Goal: Check status

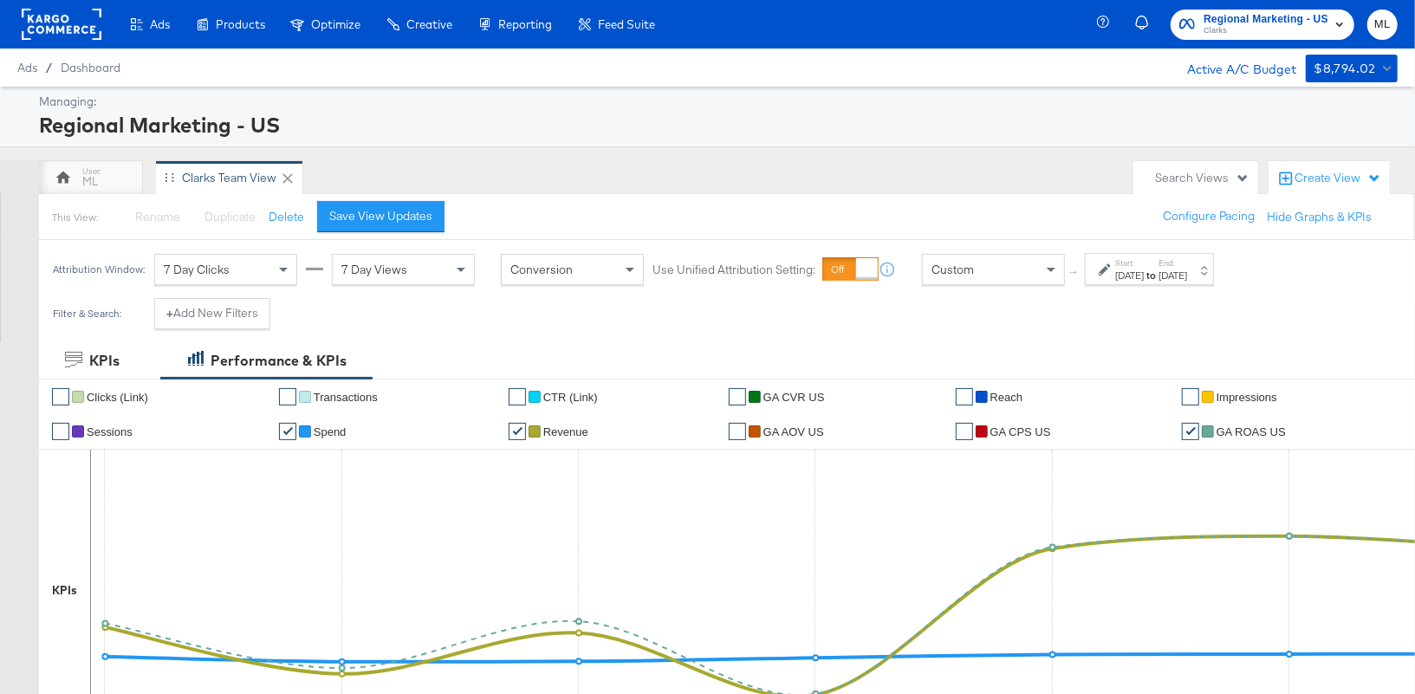
click at [1119, 262] on label "Start:" at bounding box center [1129, 262] width 29 height 11
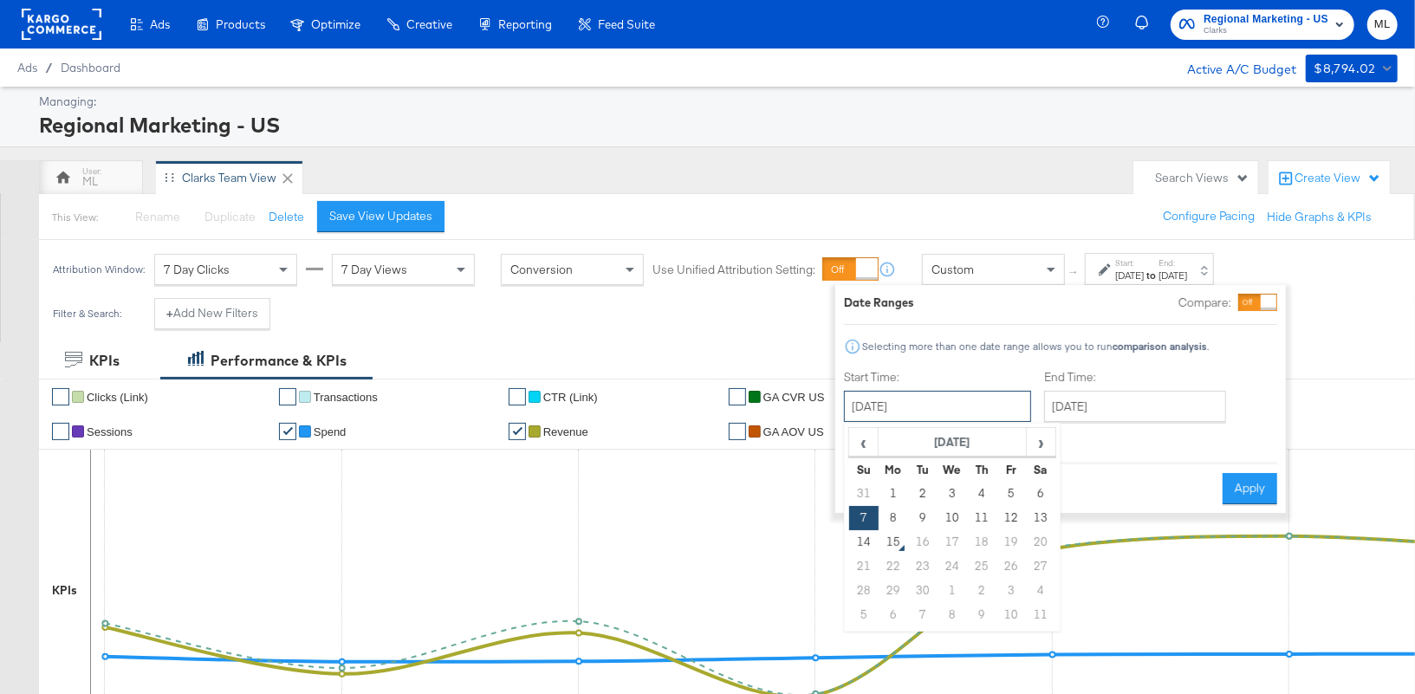
click at [955, 400] on input "[DATE]" at bounding box center [937, 406] width 187 height 31
click at [862, 433] on span "‹" at bounding box center [863, 442] width 27 height 26
click at [873, 590] on td "24" at bounding box center [863, 591] width 29 height 24
type input "[DATE]"
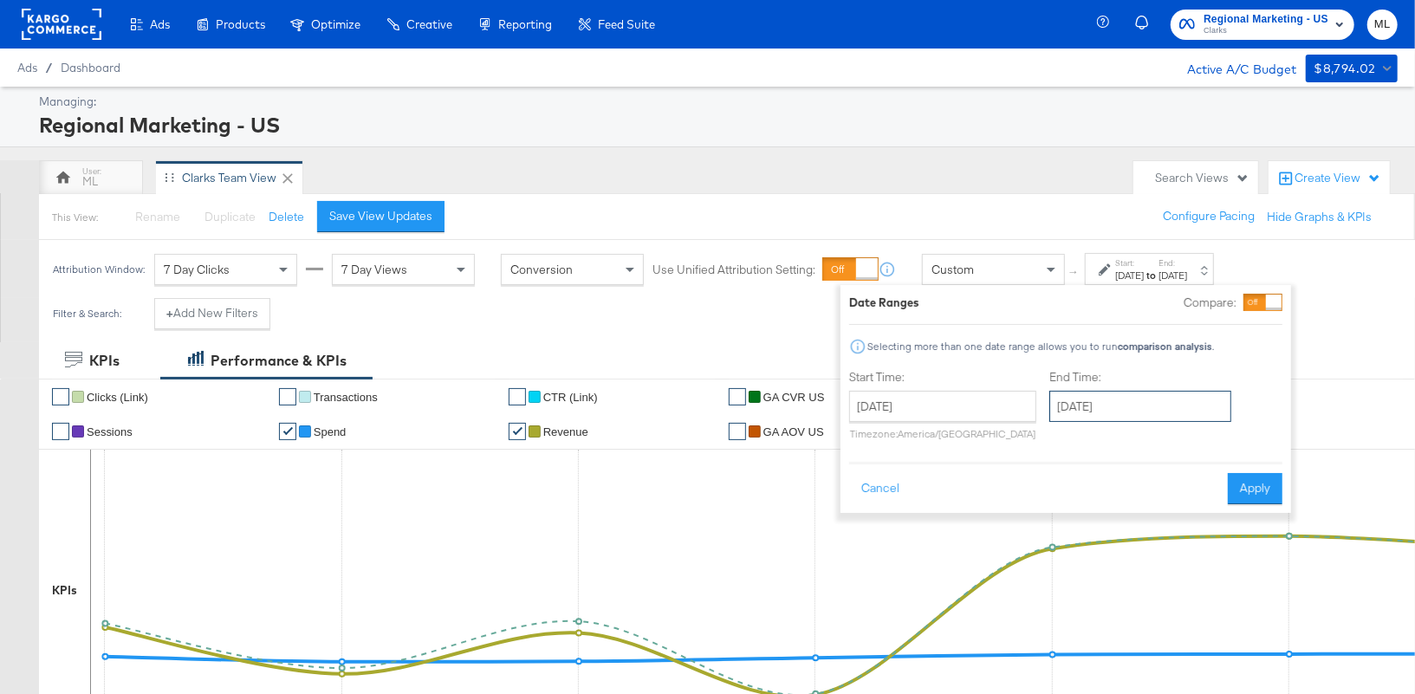
click at [1091, 410] on input "[DATE]" at bounding box center [1140, 406] width 182 height 31
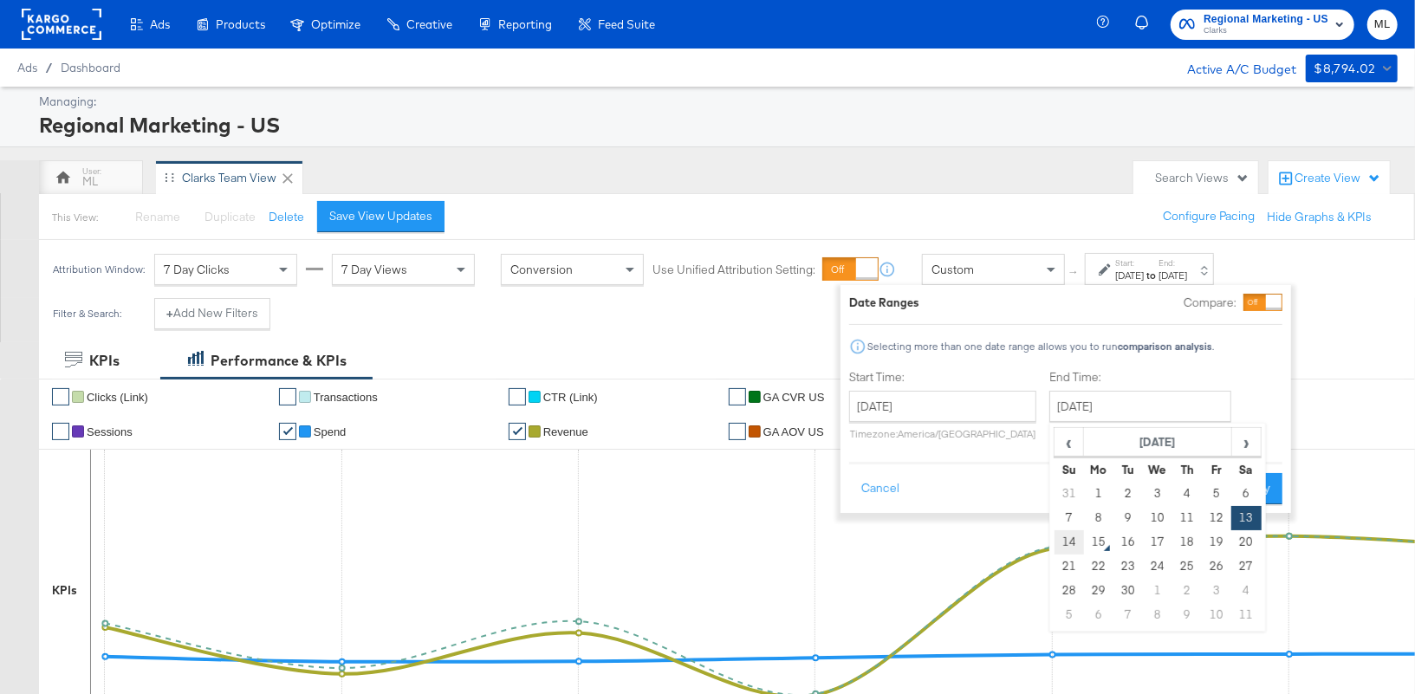
click at [1065, 546] on td "14" at bounding box center [1068, 542] width 29 height 24
type input "[DATE]"
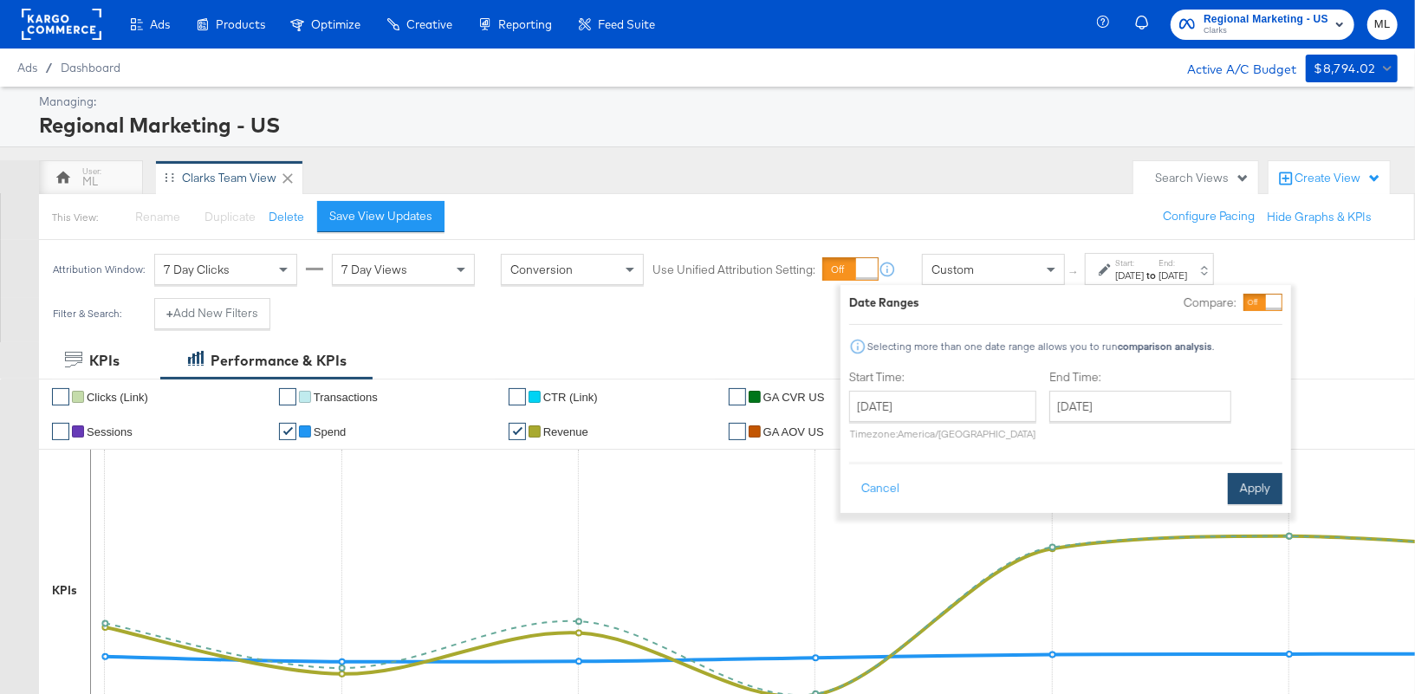
click at [1249, 478] on button "Apply" at bounding box center [1254, 488] width 55 height 31
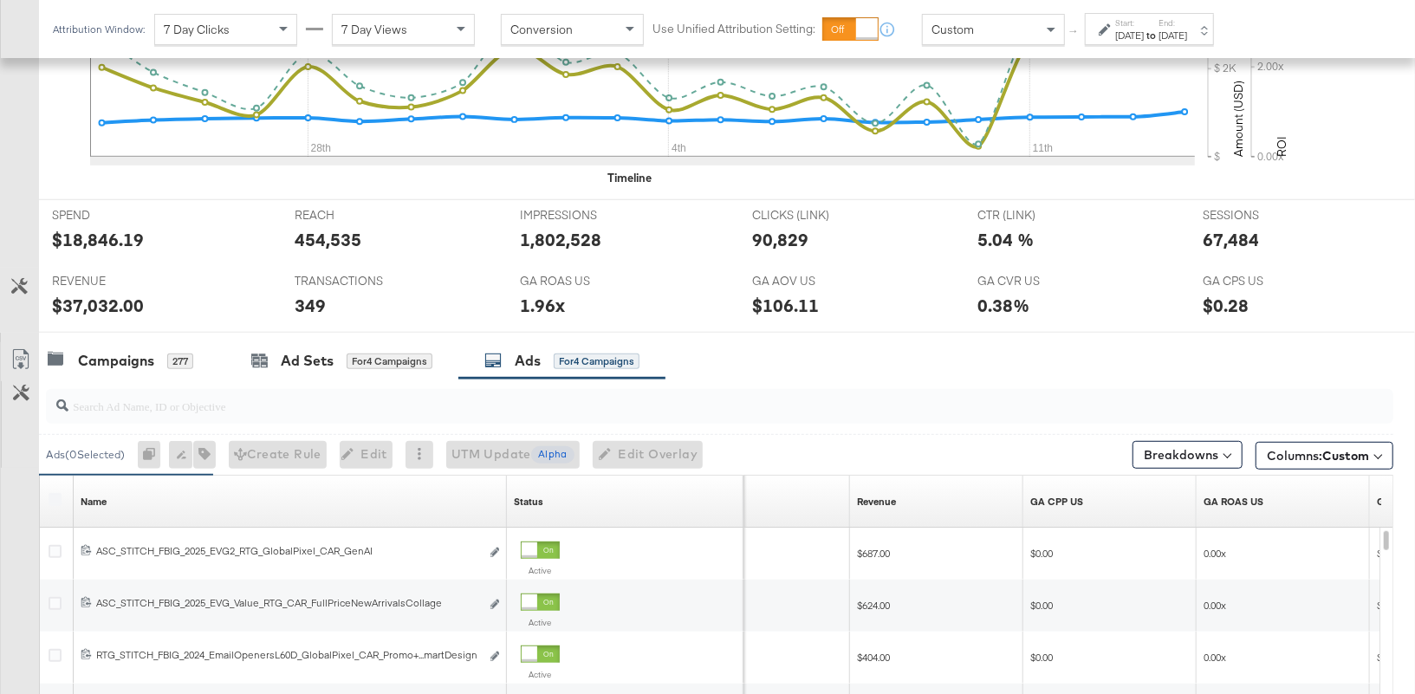
scroll to position [722, 0]
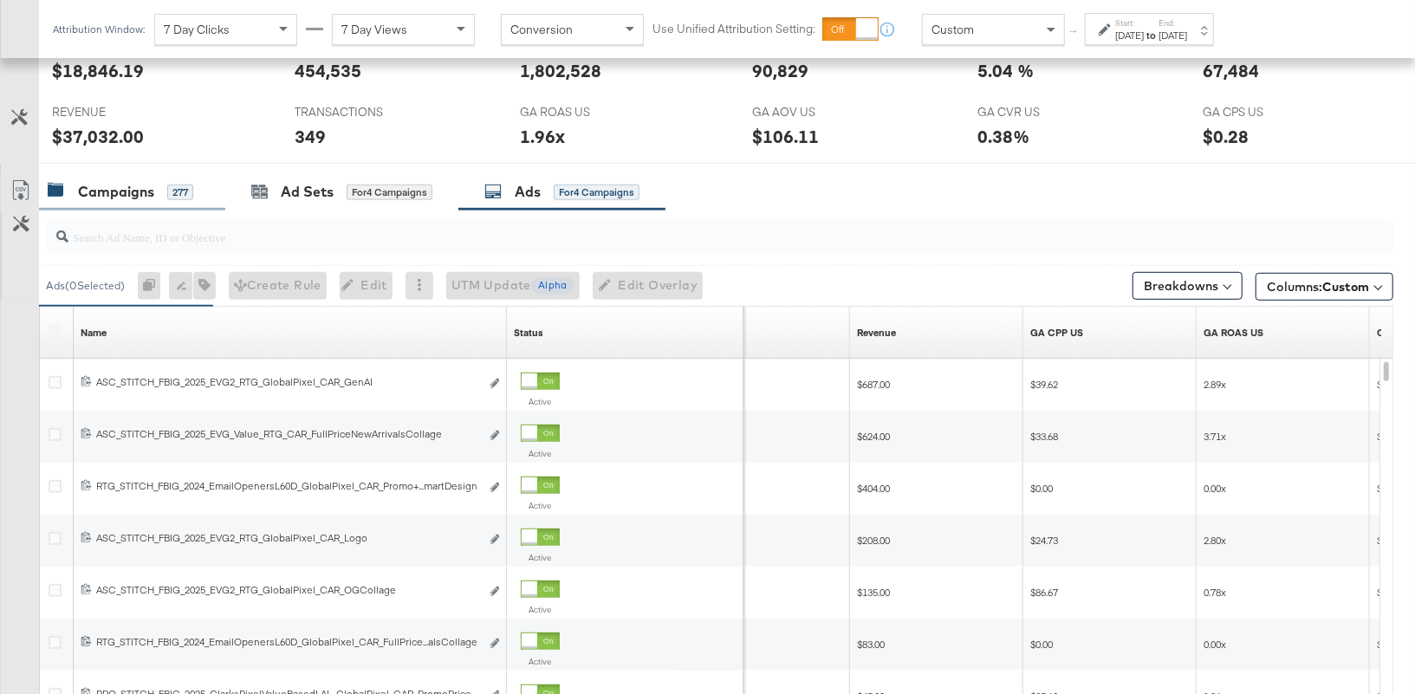
click at [108, 194] on div "Campaigns" at bounding box center [116, 192] width 76 height 20
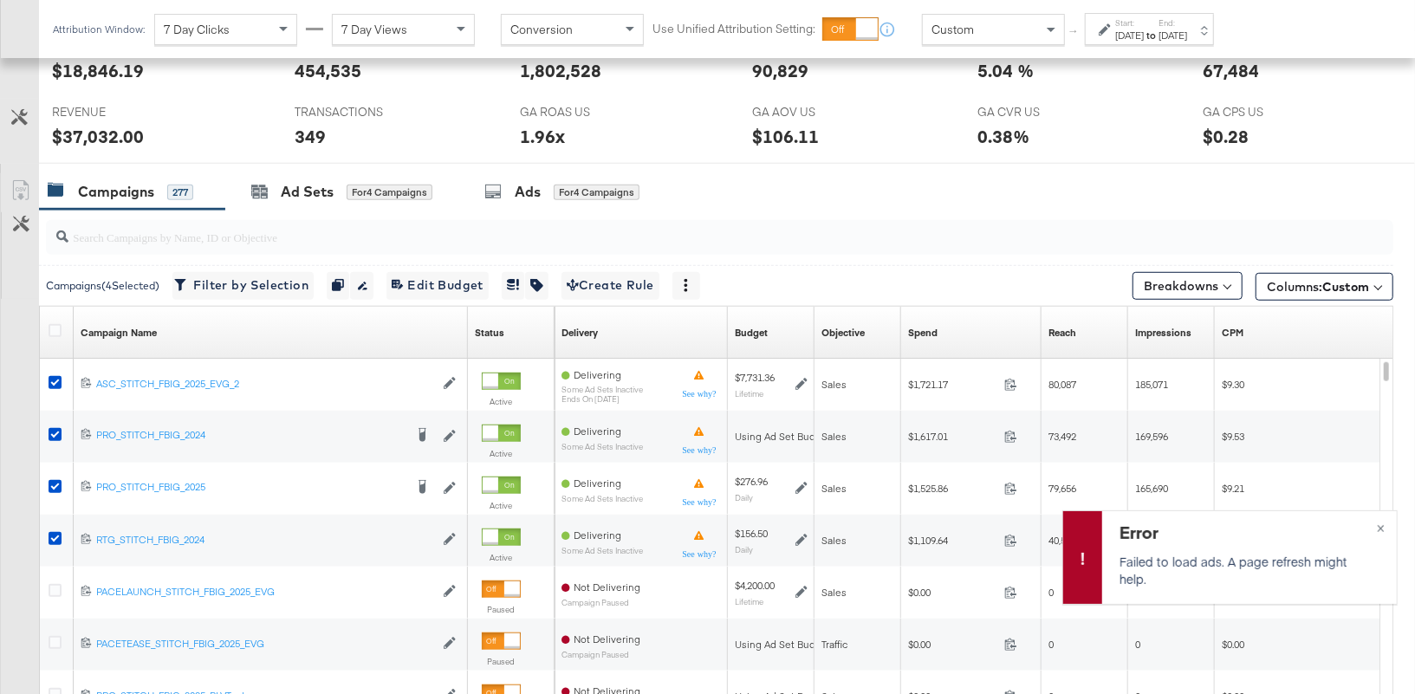
click at [60, 331] on label at bounding box center [55, 330] width 13 height 13
click at [0, 0] on input "checkbox" at bounding box center [0, 0] width 0 height 0
click at [60, 331] on icon at bounding box center [55, 330] width 13 height 13
click at [0, 0] on input "checkbox" at bounding box center [0, 0] width 0 height 0
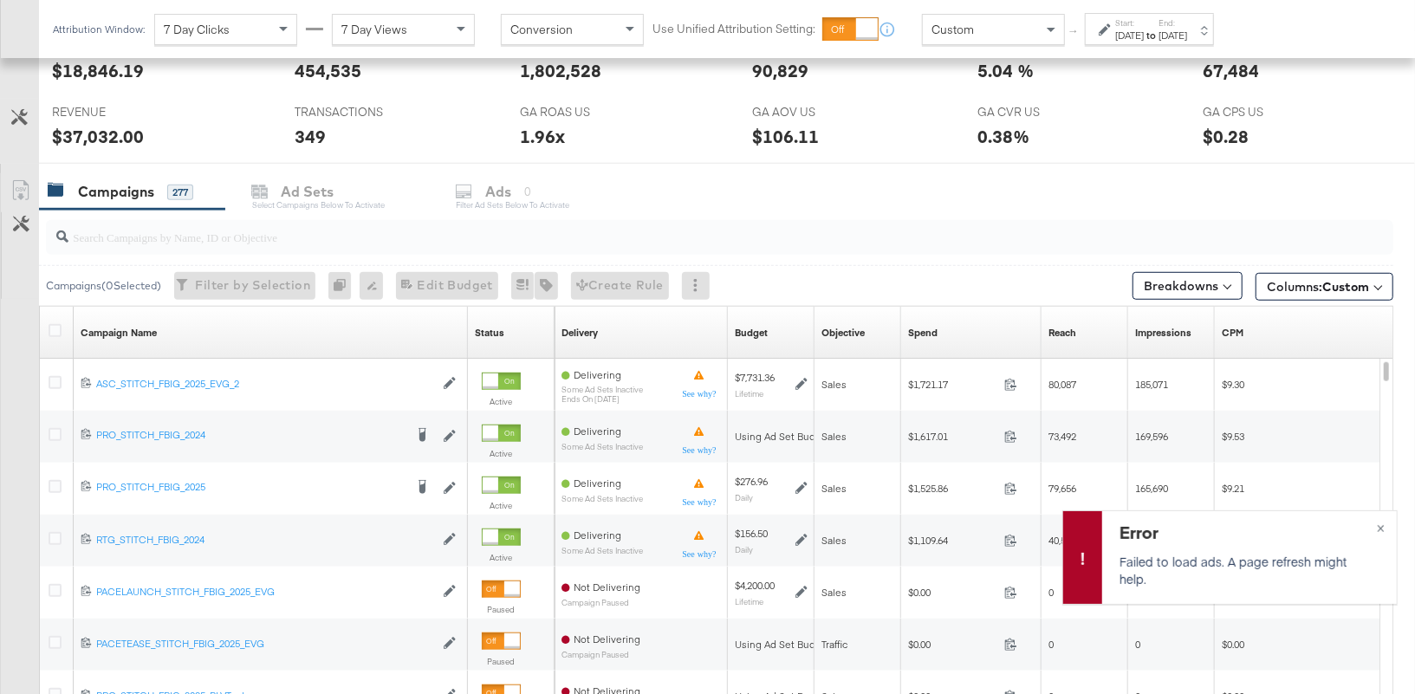
click at [113, 230] on input "search" at bounding box center [669, 230] width 1203 height 34
type input "_2024"
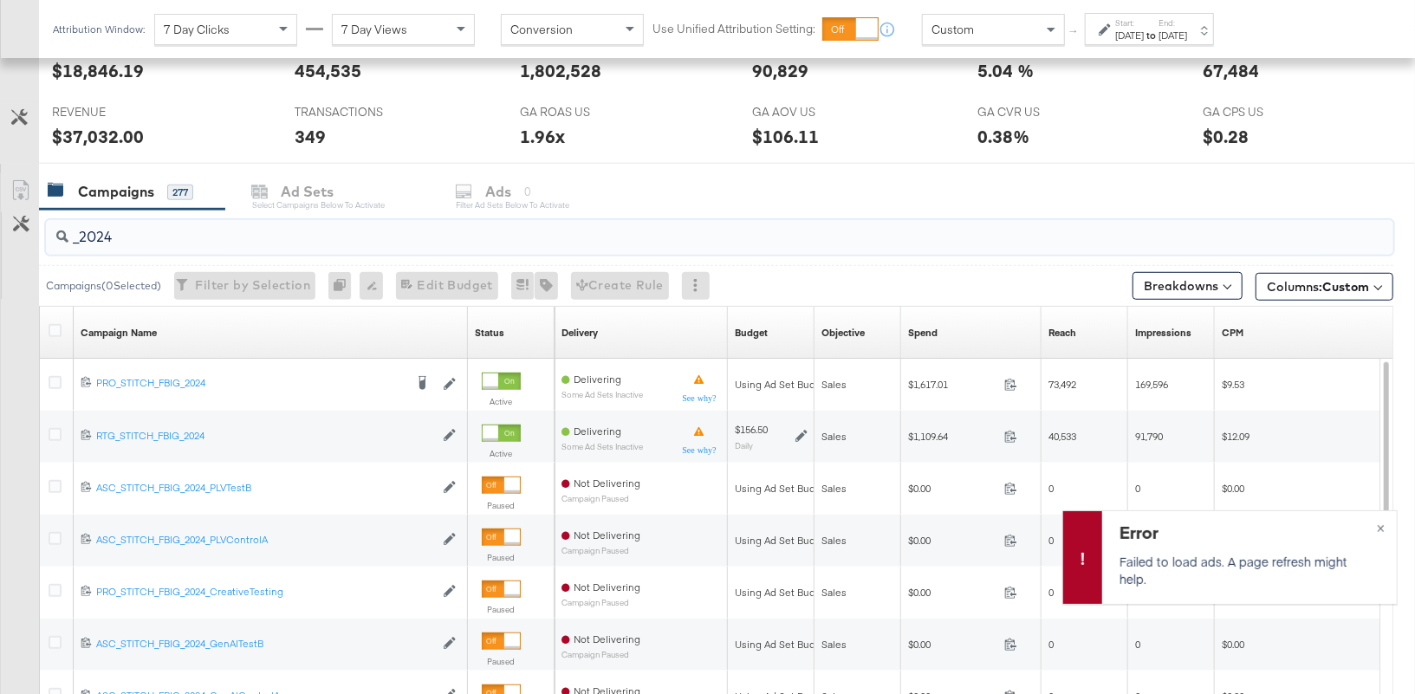
click at [76, 238] on input "_2024" at bounding box center [669, 230] width 1203 height 34
click at [74, 239] on input "_2024" at bounding box center [669, 230] width 1203 height 34
click at [152, 231] on input "_2024" at bounding box center [669, 230] width 1203 height 34
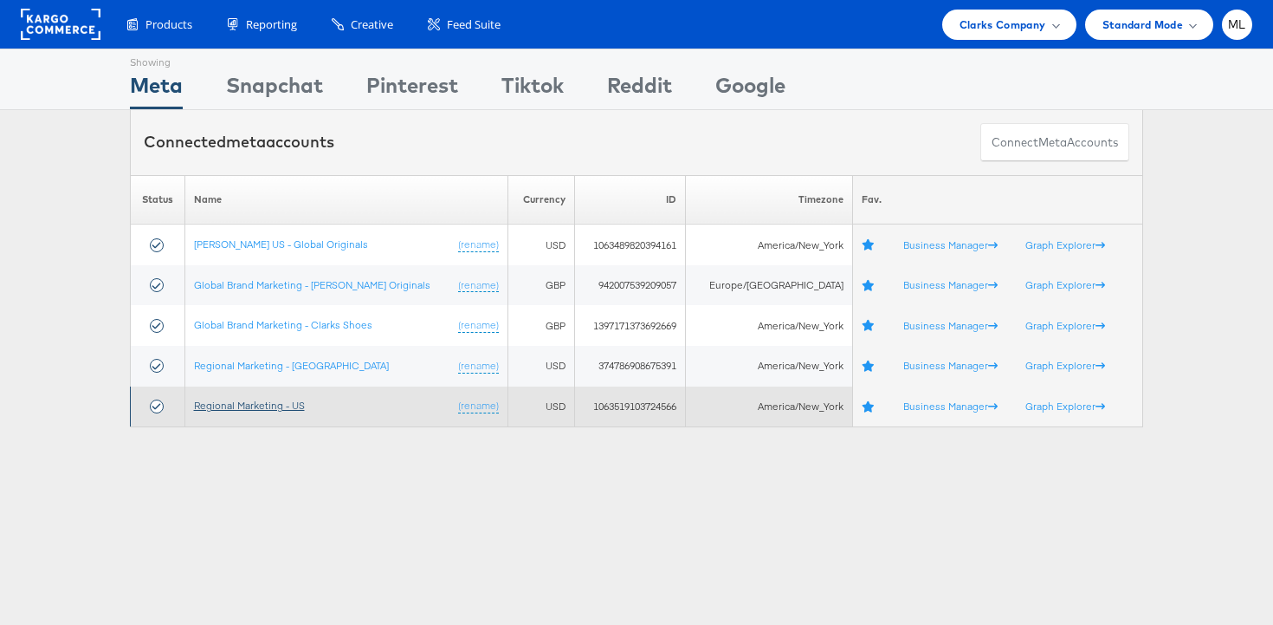
click at [276, 408] on link "Regional Marketing - US" at bounding box center [249, 404] width 111 height 13
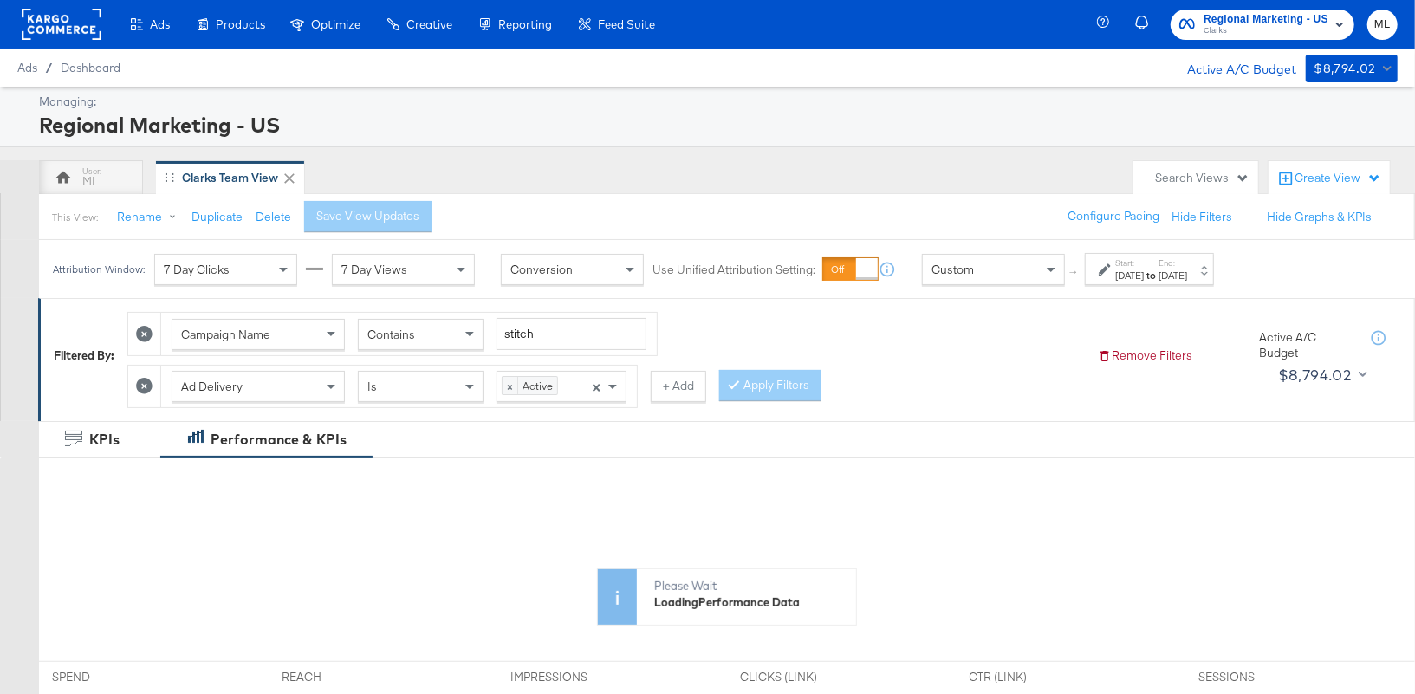
click at [1118, 360] on div "Remove Filters Active A/C Budget $8,794.02" at bounding box center [1249, 356] width 303 height 66
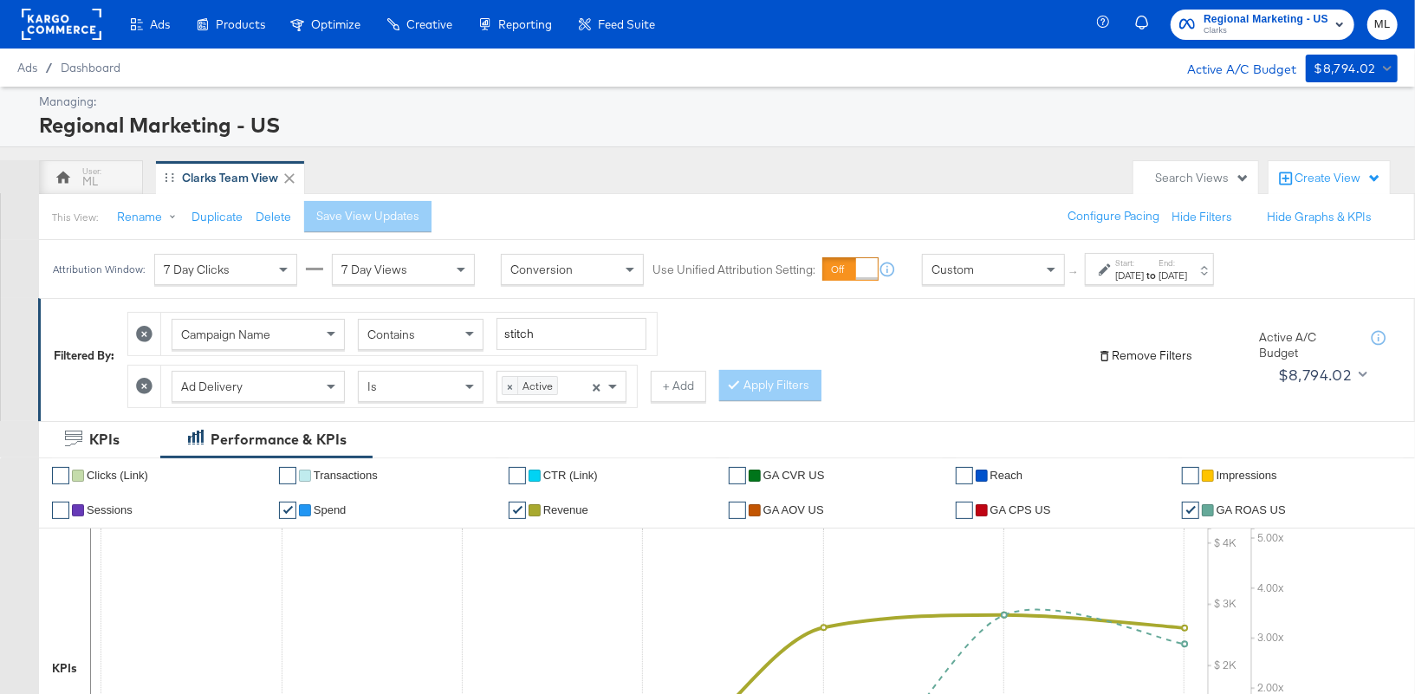
click at [1129, 350] on button "Remove Filters" at bounding box center [1145, 355] width 94 height 16
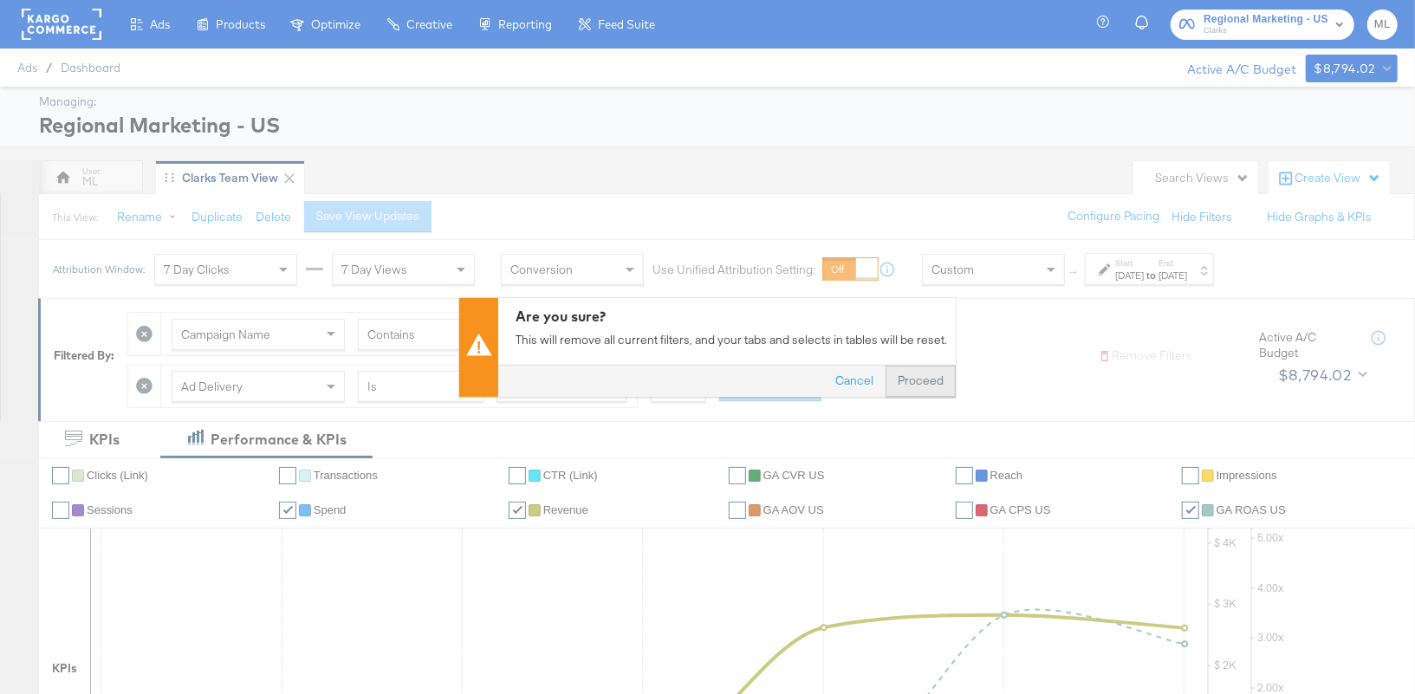
click at [921, 382] on button "Proceed" at bounding box center [920, 381] width 70 height 31
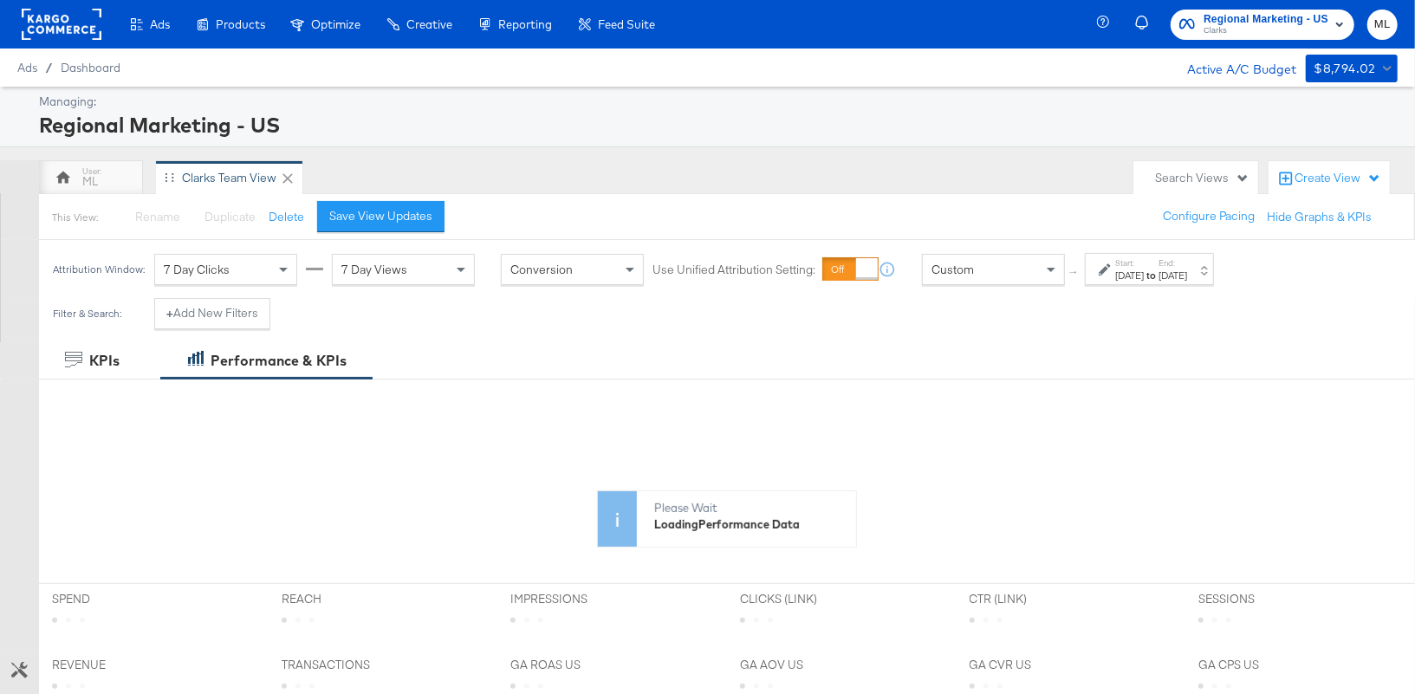
click at [1139, 269] on div "[DATE]" at bounding box center [1129, 276] width 29 height 14
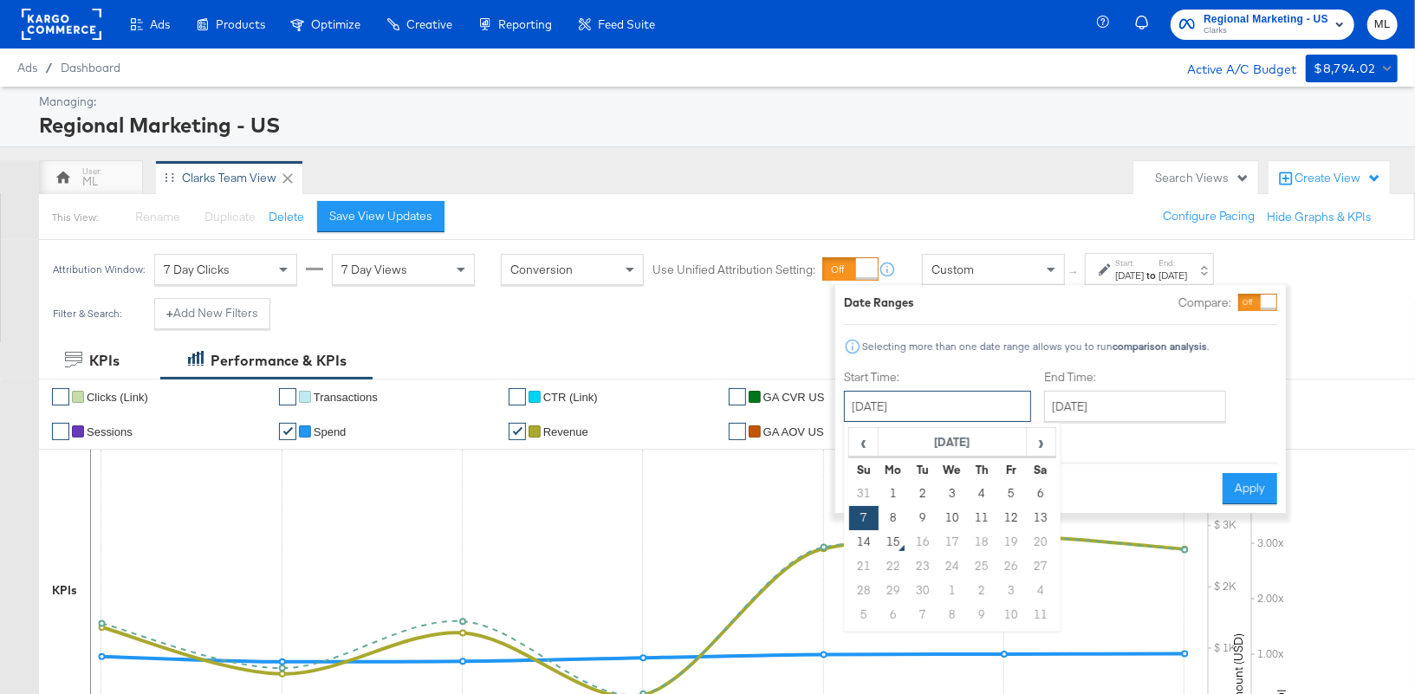
click at [941, 411] on input "[DATE]" at bounding box center [937, 406] width 187 height 31
click at [865, 438] on span "‹" at bounding box center [863, 442] width 27 height 26
click at [861, 591] on td "24" at bounding box center [863, 591] width 29 height 24
type input "[DATE]"
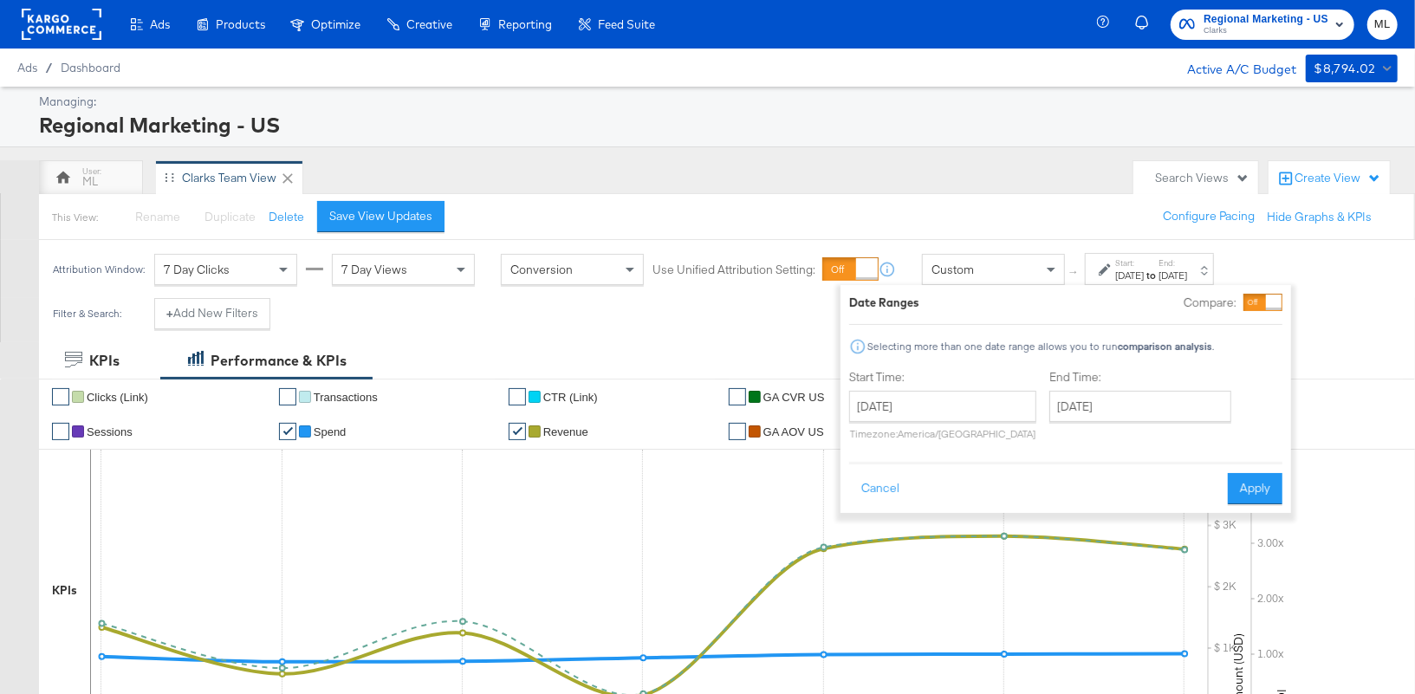
click at [1069, 421] on div "End Time: September 13th 2025 ‹ September 2025 › Su Mo Tu We Th Fr Sa 31 1 2 3 …" at bounding box center [1143, 408] width 189 height 79
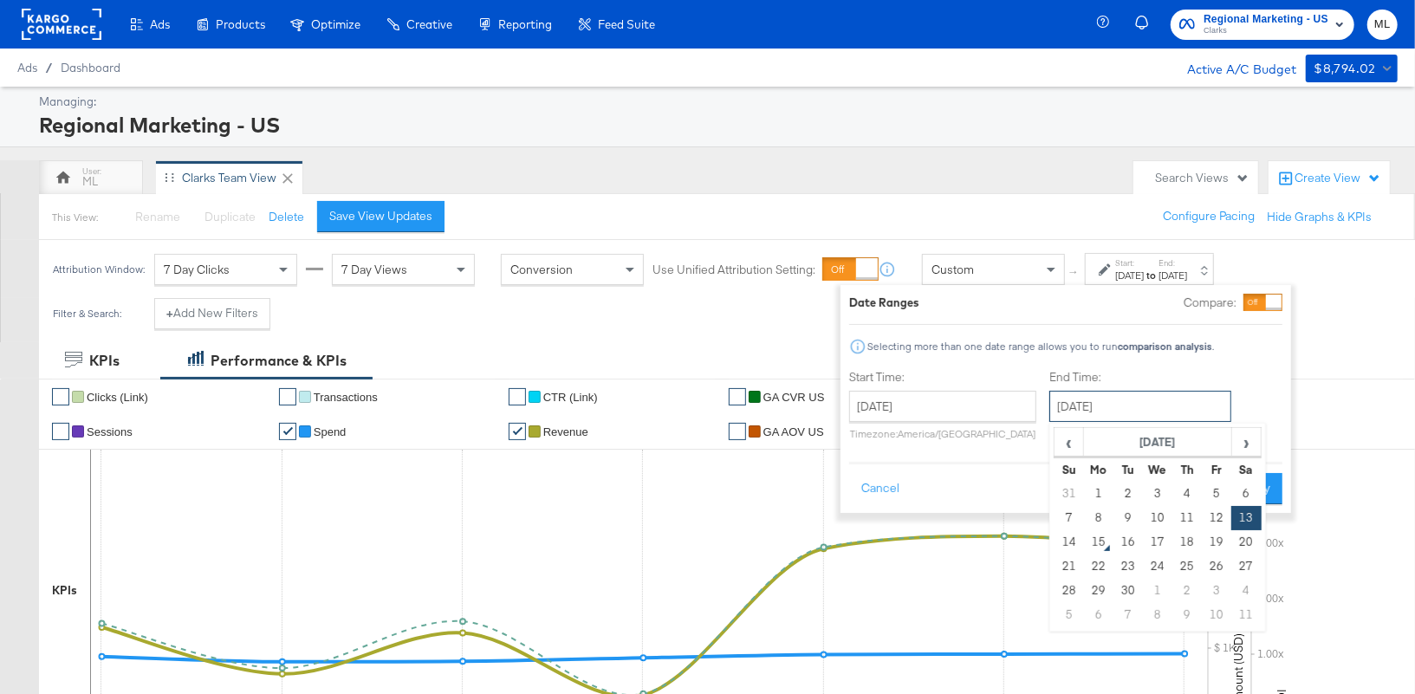
click at [1083, 405] on input "[DATE]" at bounding box center [1140, 406] width 182 height 31
click at [1058, 541] on td "14" at bounding box center [1068, 542] width 29 height 24
type input "[DATE]"
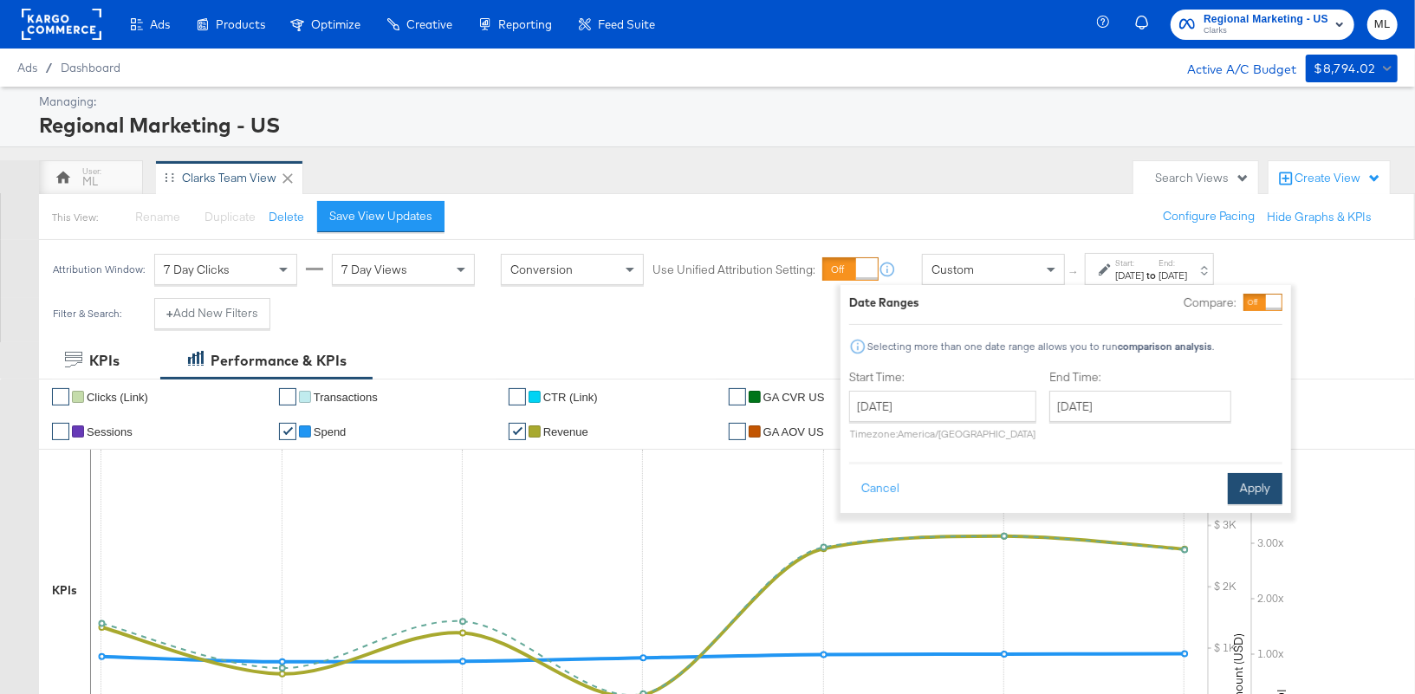
click at [1245, 481] on button "Apply" at bounding box center [1254, 488] width 55 height 31
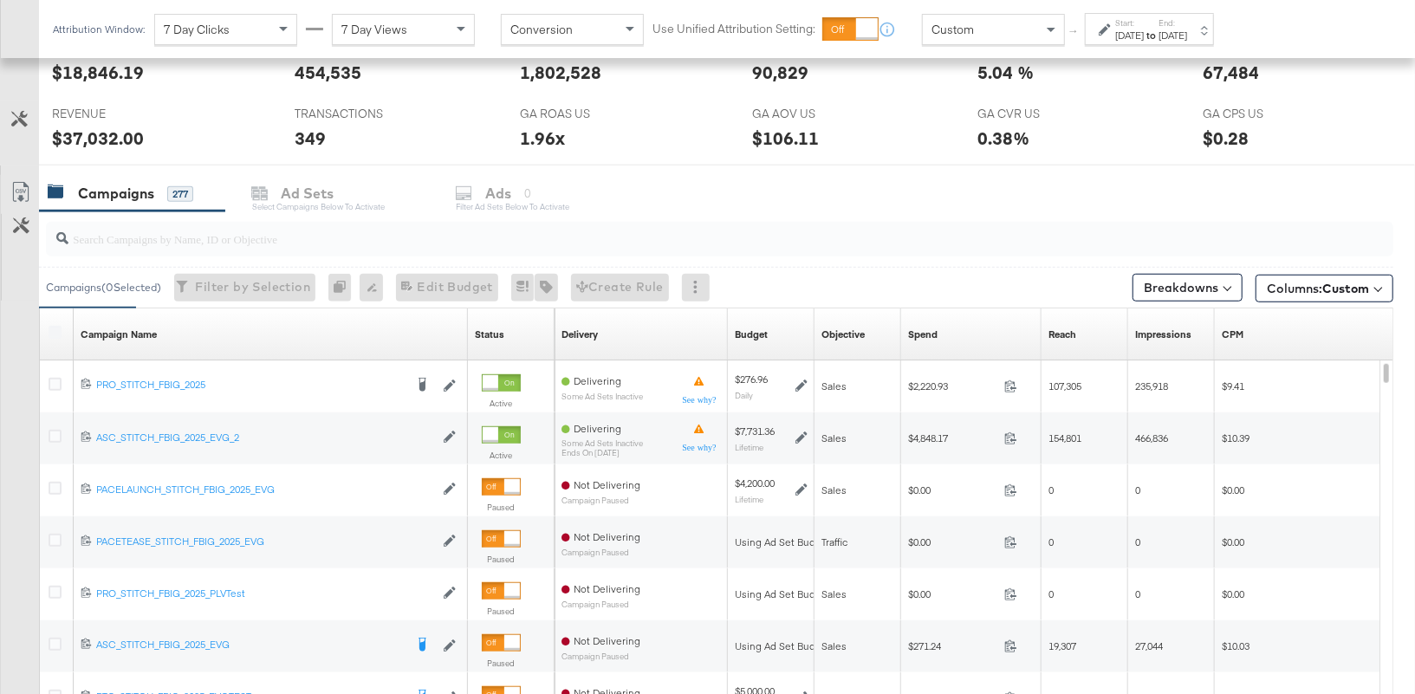
scroll to position [728, 0]
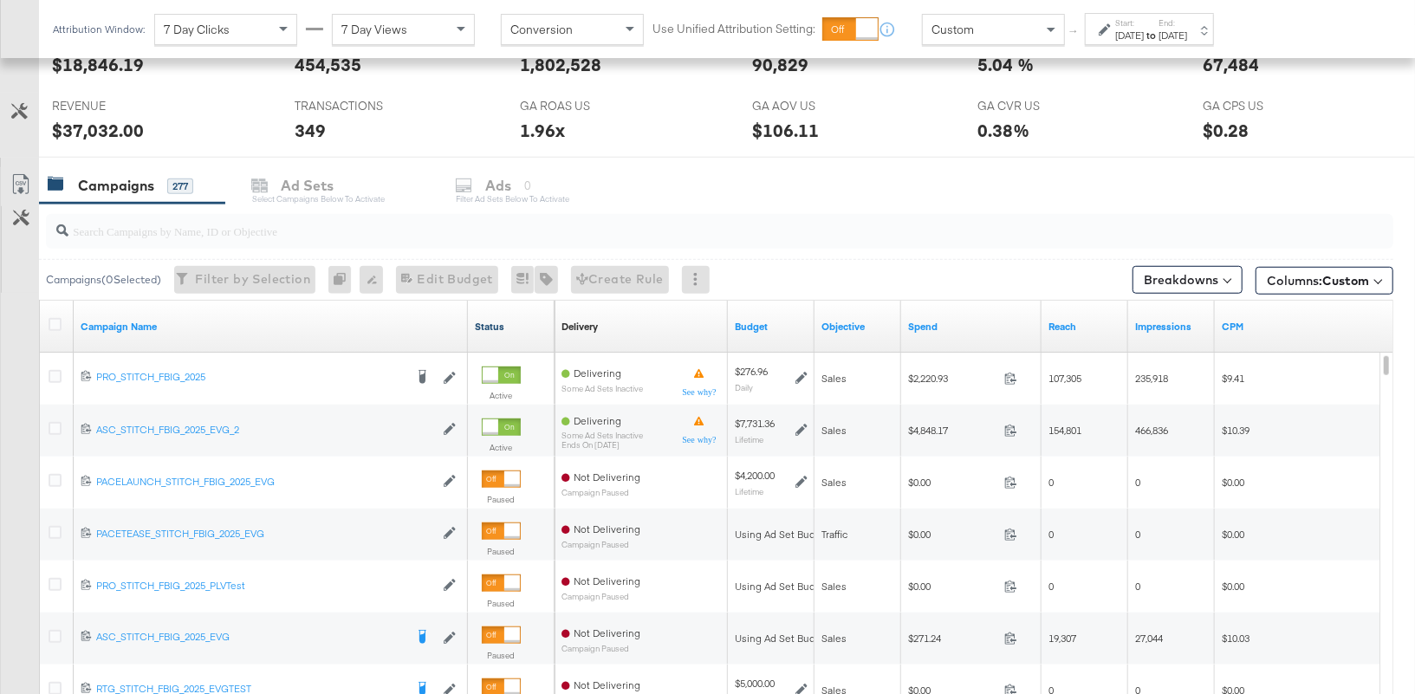
click at [497, 325] on link "Status" at bounding box center [511, 327] width 73 height 14
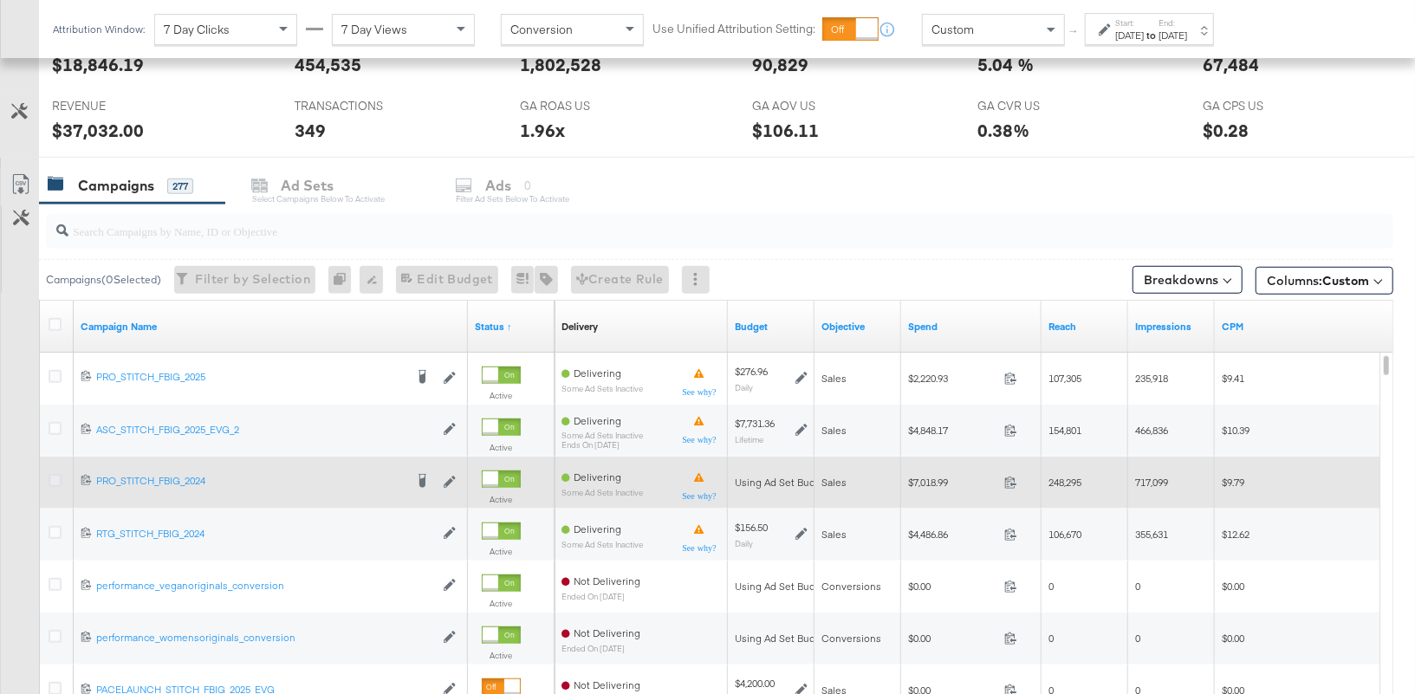
click at [53, 476] on icon at bounding box center [55, 480] width 13 height 13
click at [0, 0] on input "checkbox" at bounding box center [0, 0] width 0 height 0
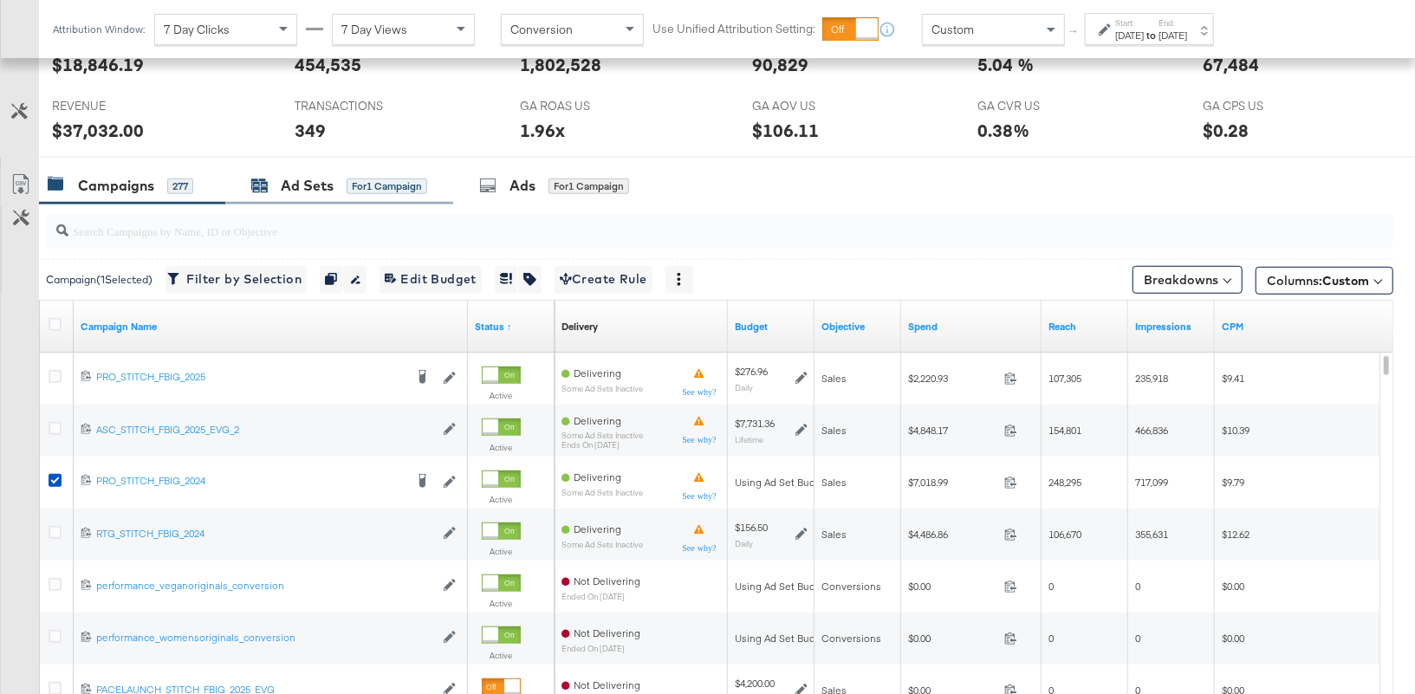
click at [308, 185] on div "Ad Sets" at bounding box center [307, 186] width 53 height 20
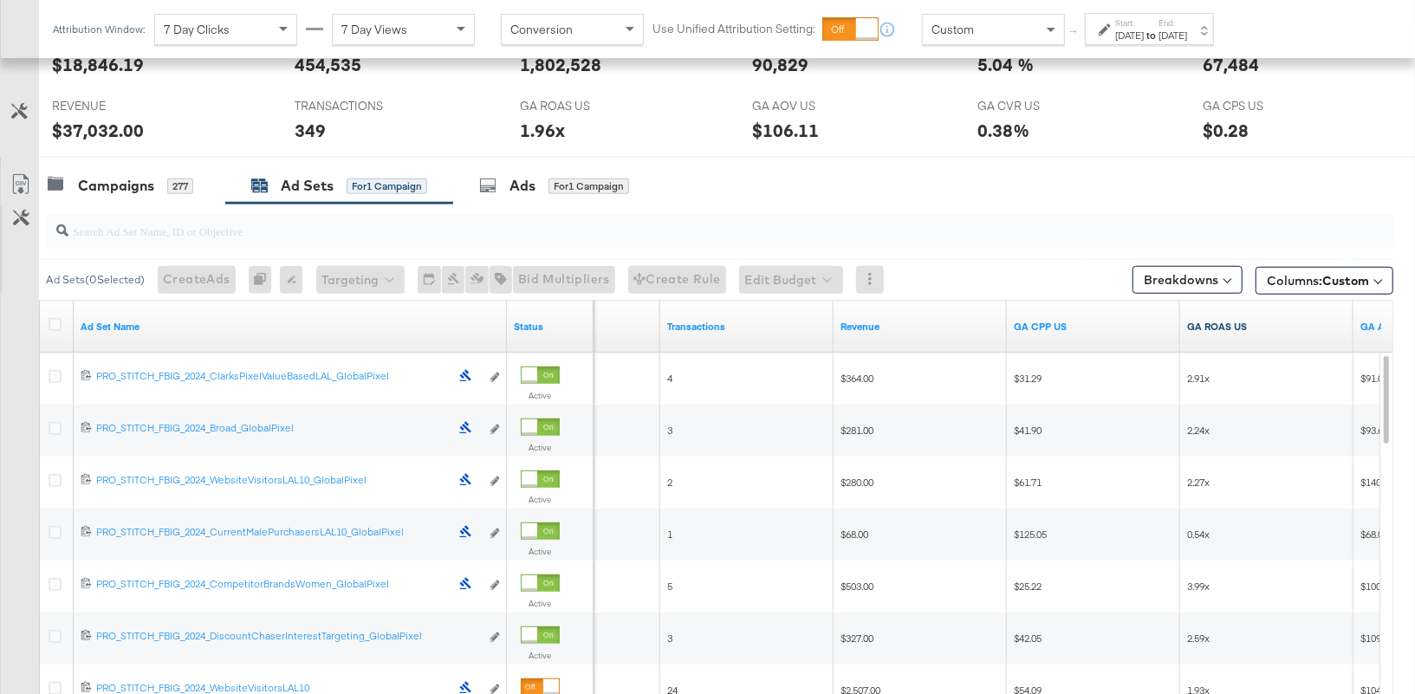
click at [1205, 321] on link "GA ROAS US" at bounding box center [1266, 327] width 159 height 14
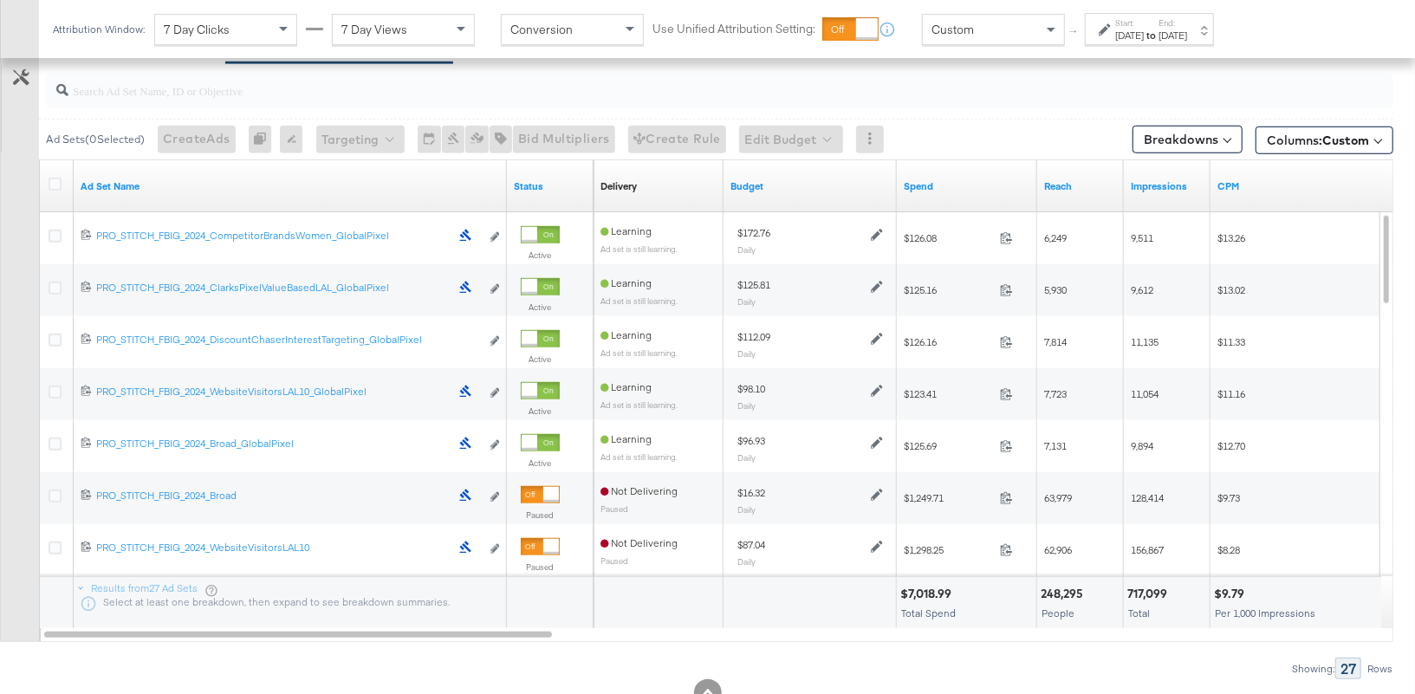
scroll to position [871, 0]
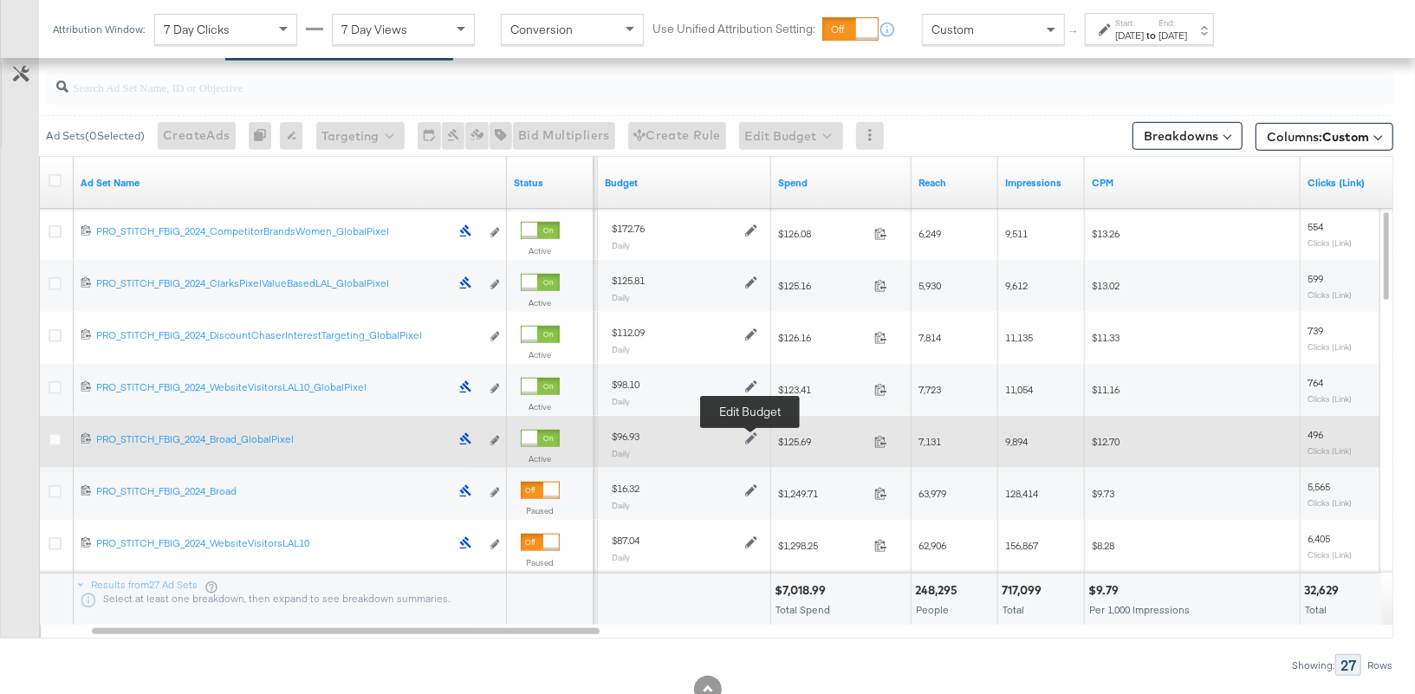
click at [752, 437] on icon at bounding box center [751, 438] width 12 height 12
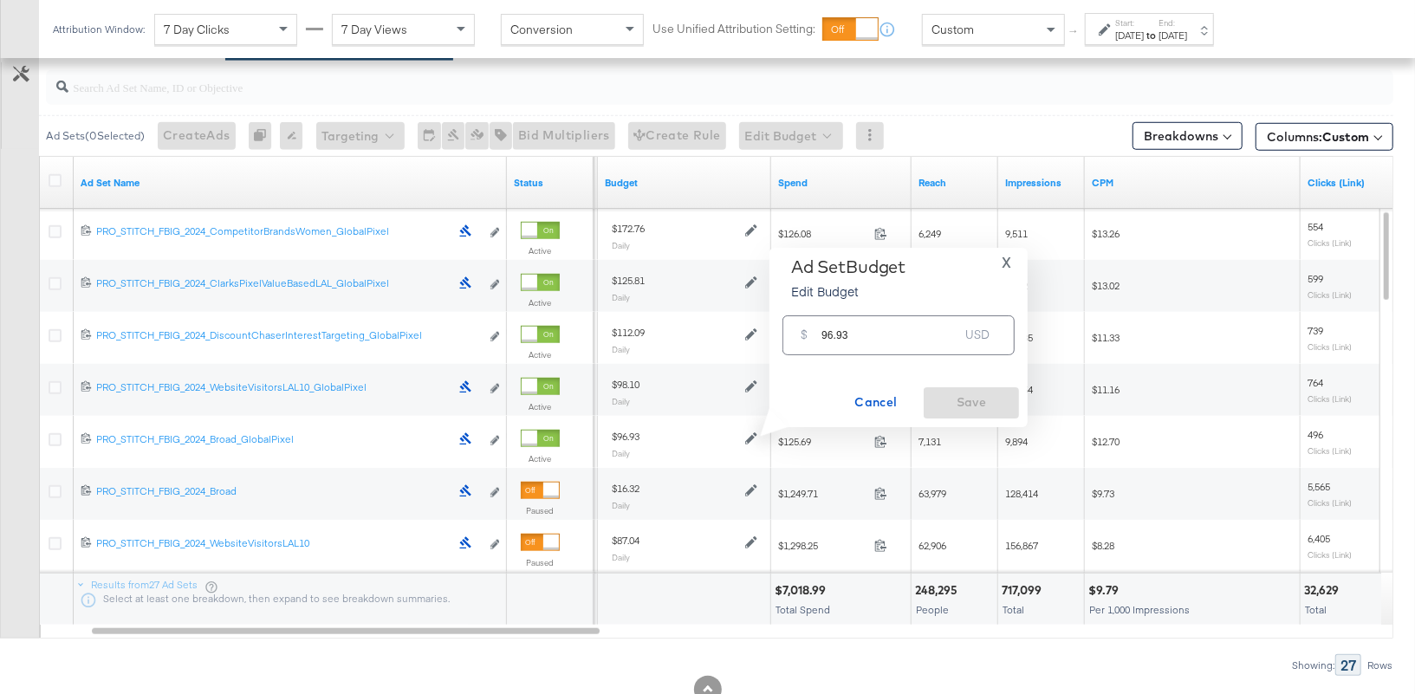
click at [1012, 264] on button "X" at bounding box center [1006, 262] width 23 height 13
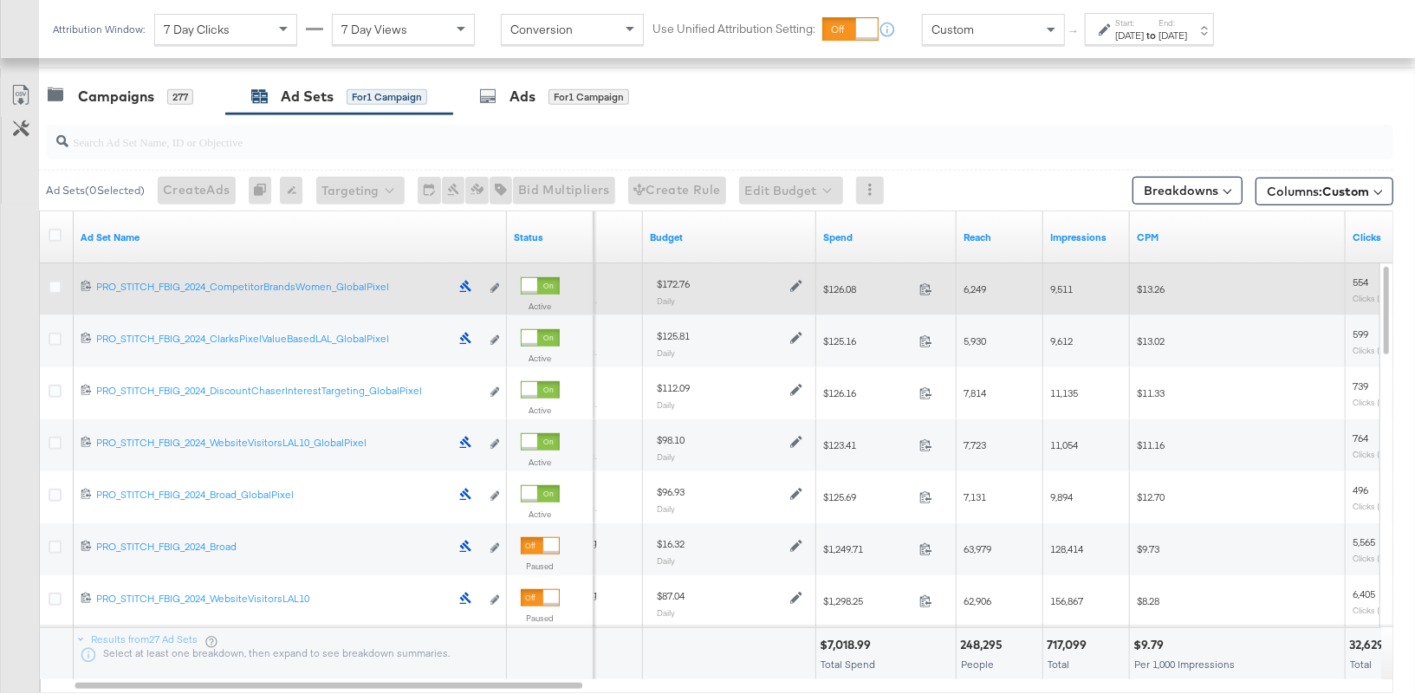
scroll to position [802, 0]
